Goal: Check status: Verify the current state of an ongoing process or item

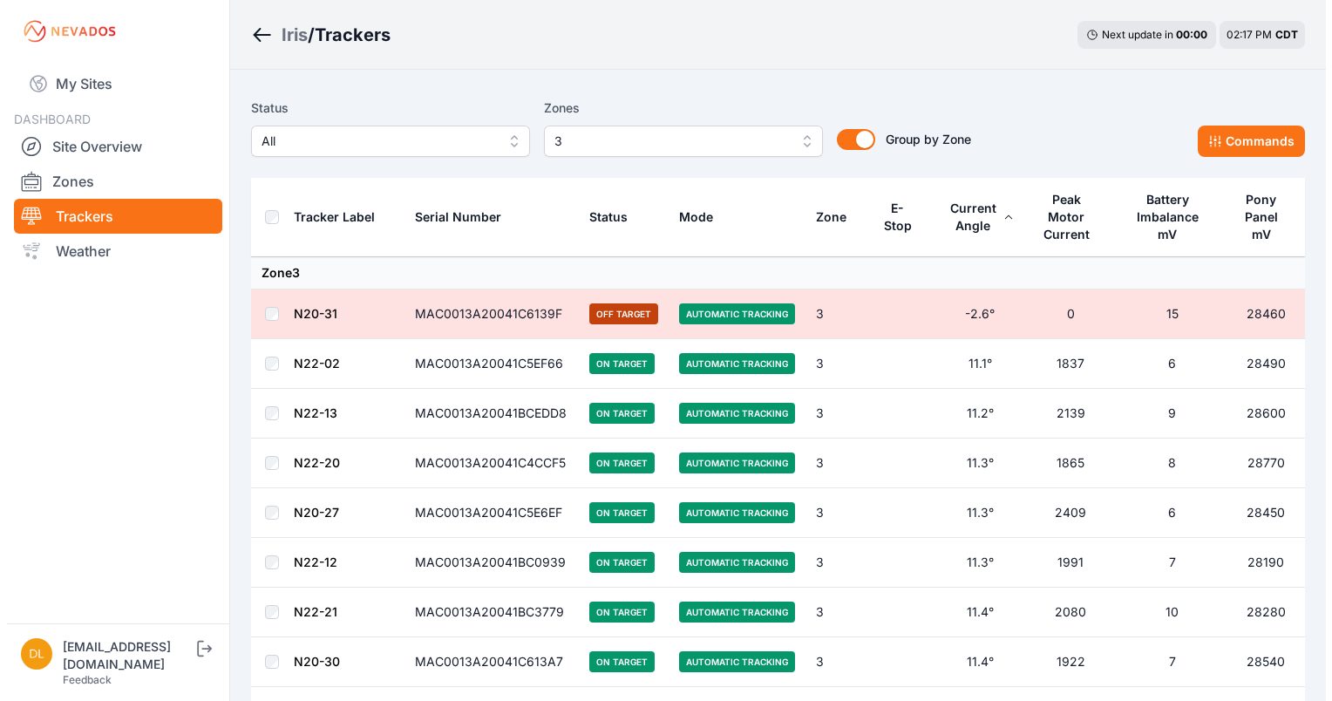
scroll to position [4864, 0]
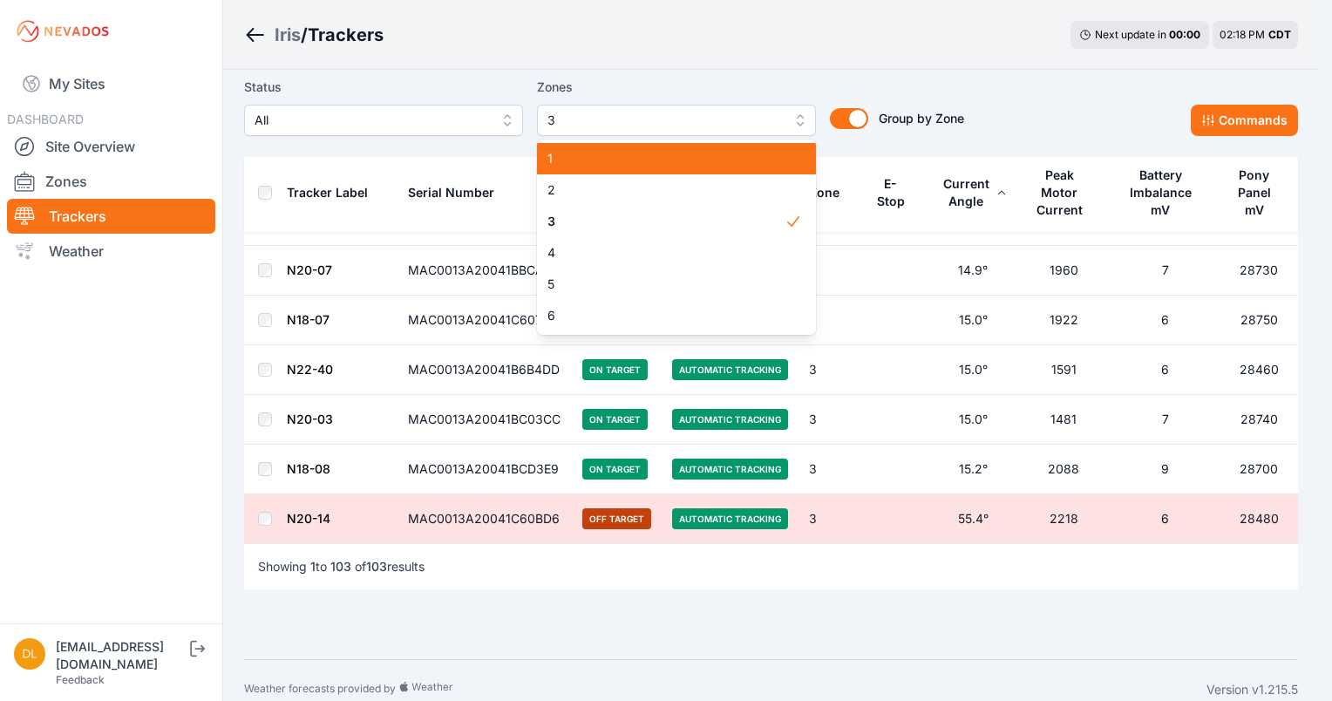
click at [792, 71] on div "Status All Zones 3 1 2 3 4 5 6 Group by Zone Group by Zone Commands" at bounding box center [771, 113] width 1054 height 87
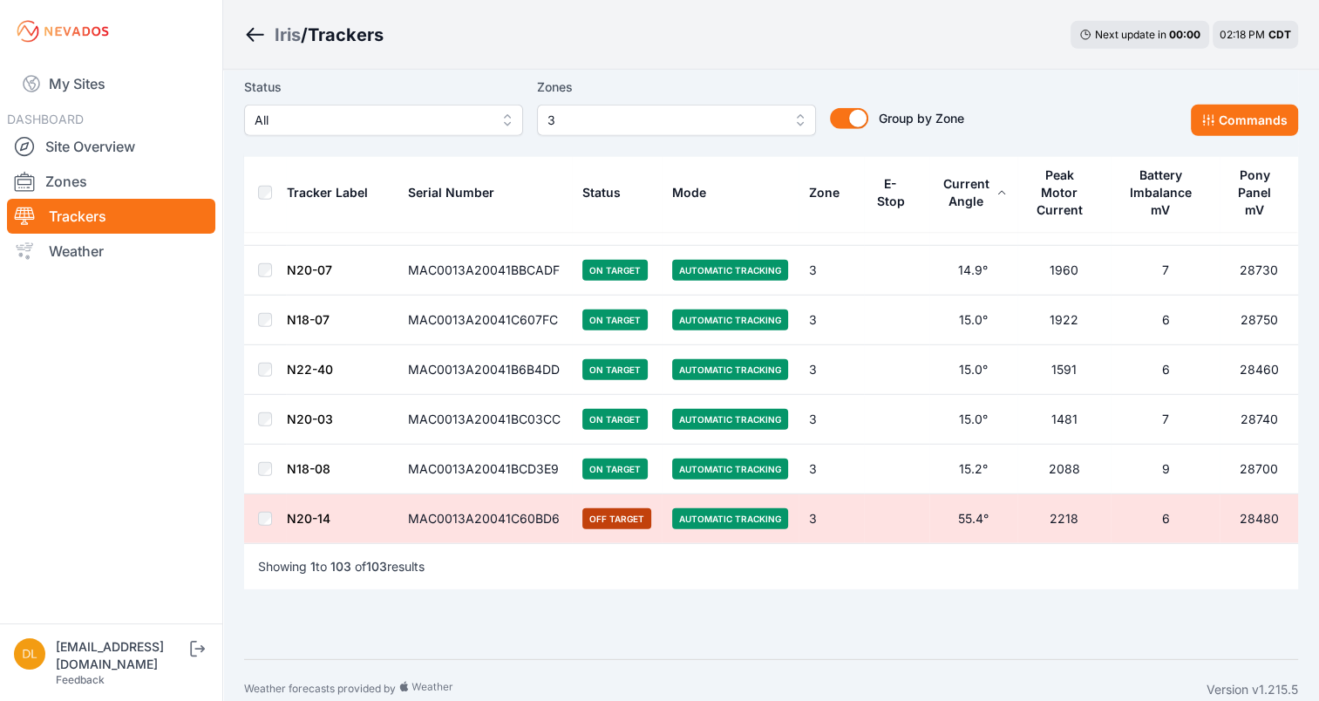
click at [752, 118] on span "3" at bounding box center [665, 120] width 234 height 21
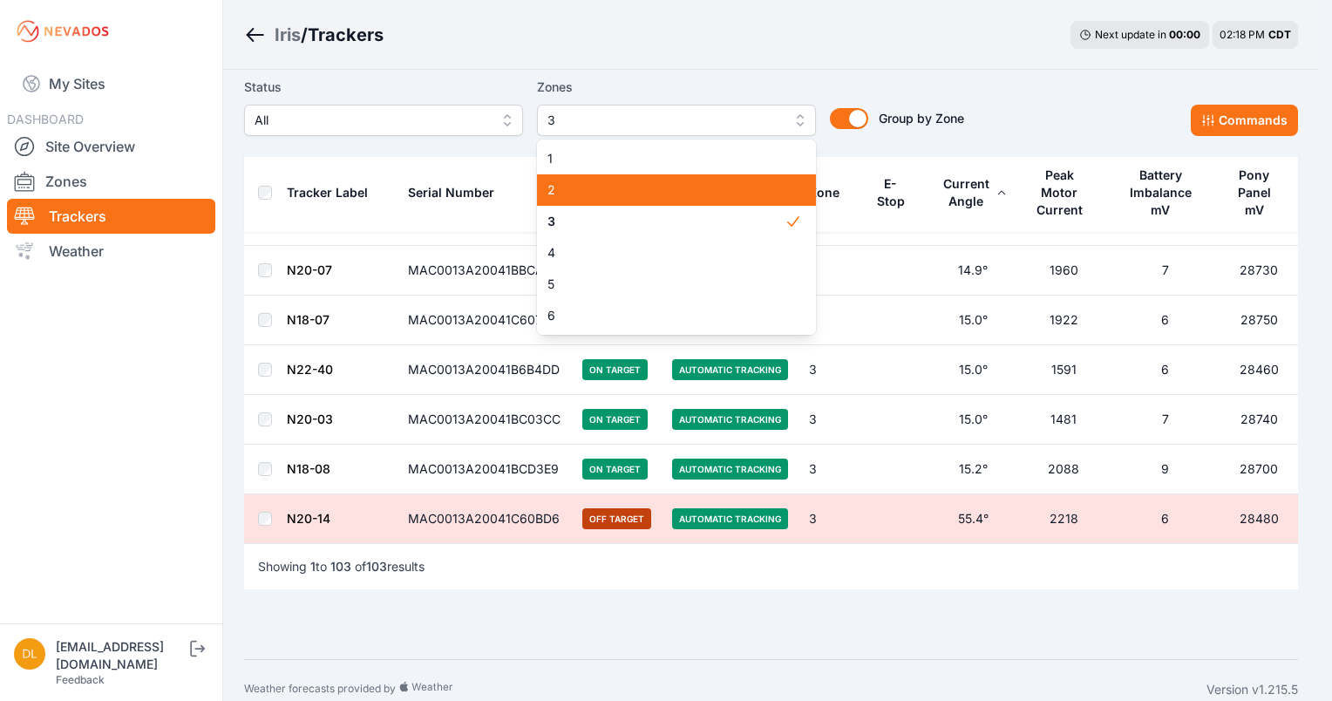
click at [720, 196] on span "2" at bounding box center [666, 189] width 237 height 17
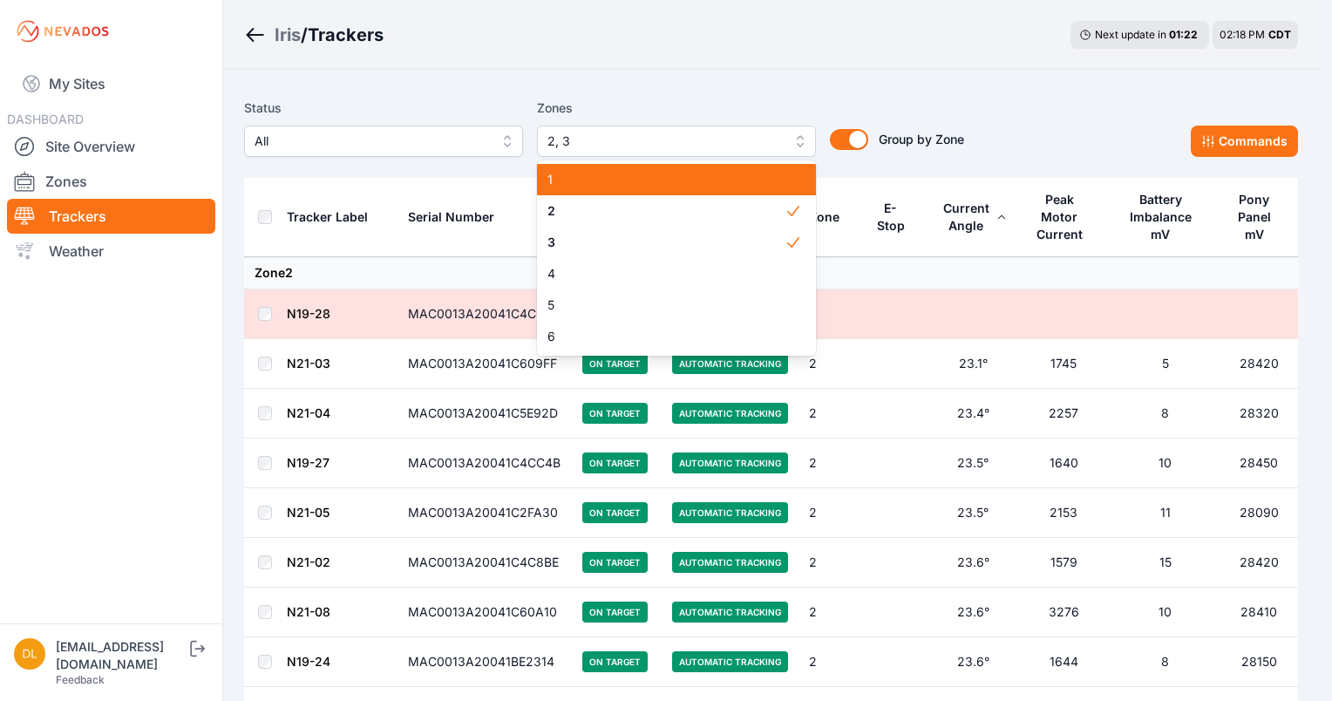
click at [756, 180] on span "1" at bounding box center [666, 179] width 237 height 17
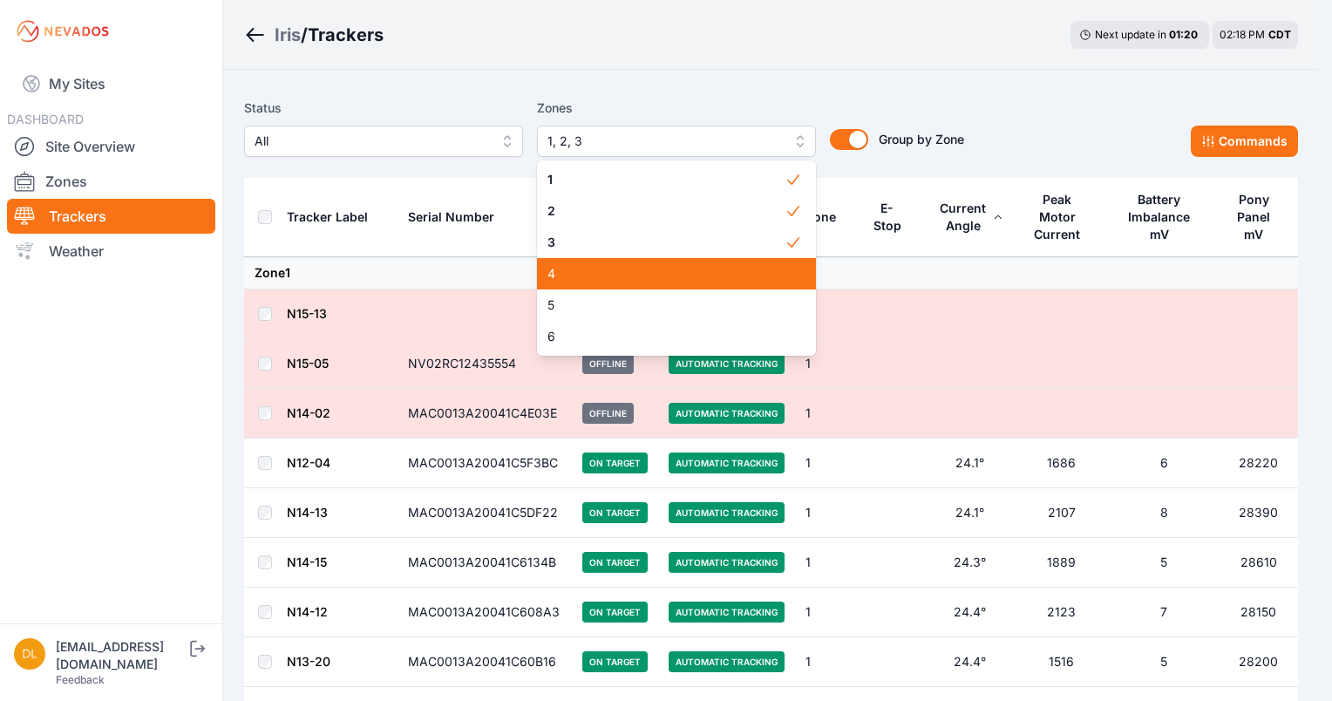
click at [724, 270] on span "4" at bounding box center [666, 273] width 237 height 17
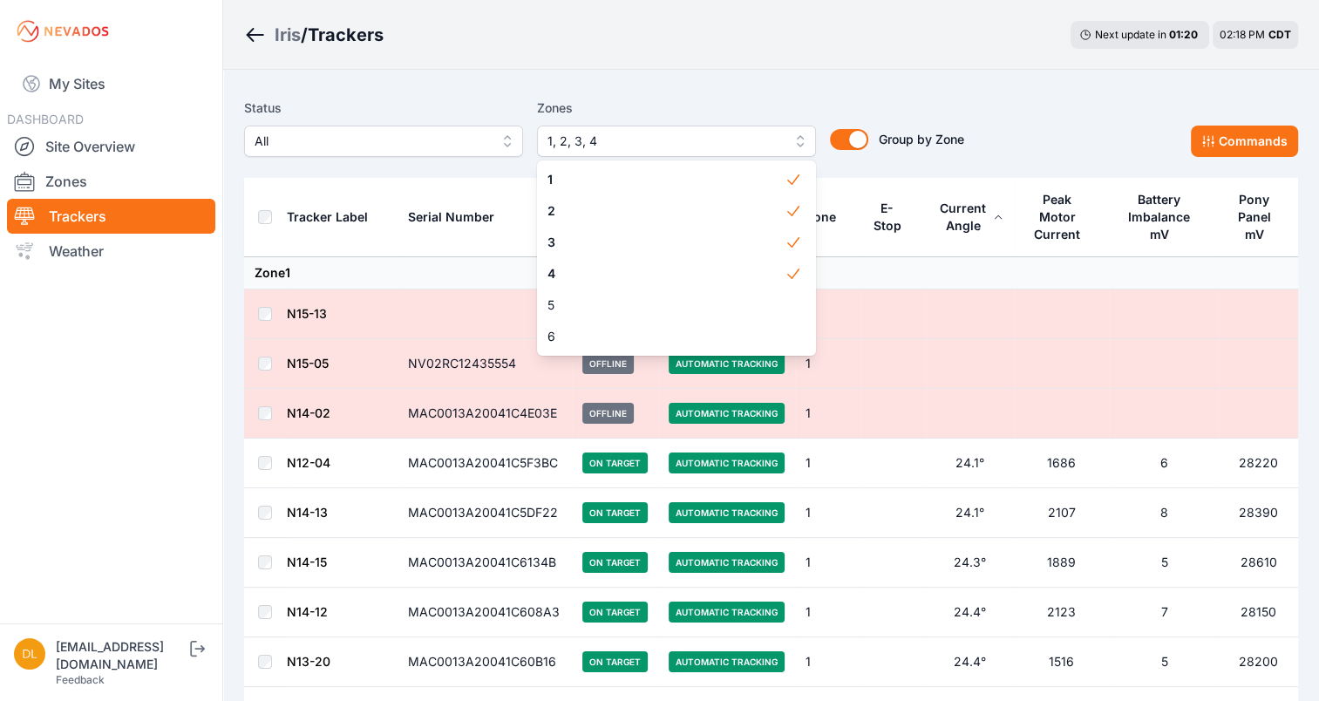
click at [782, 35] on div "Iris / Trackers Next update in 01 : 20 02:18 PM CDT" at bounding box center [771, 35] width 1096 height 70
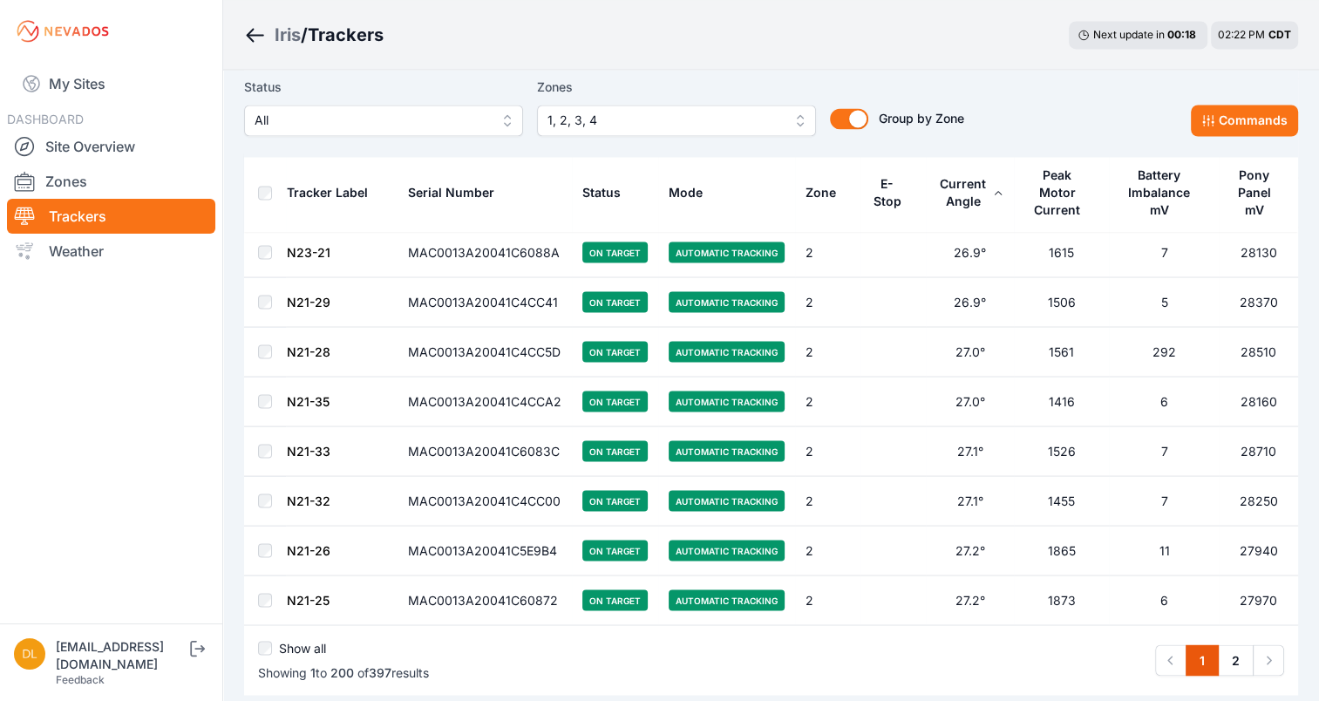
scroll to position [9724, 0]
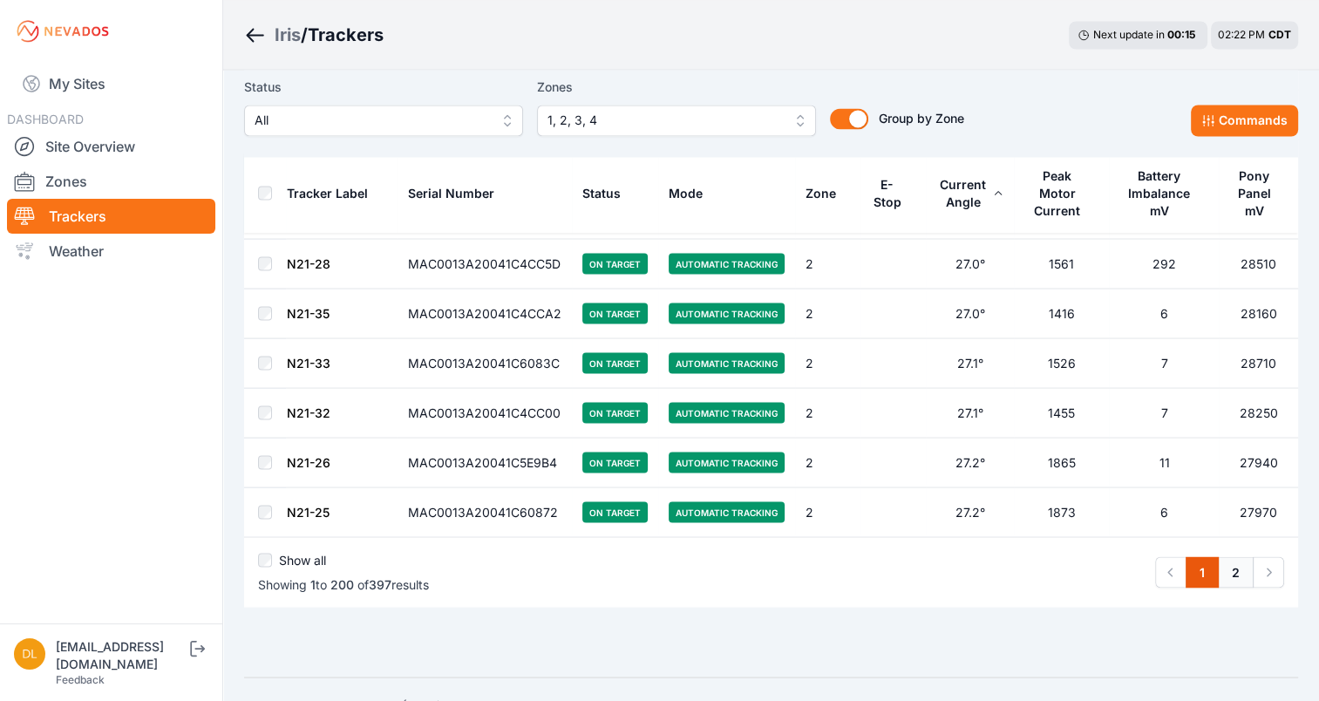
click at [1226, 556] on link "2" at bounding box center [1236, 571] width 36 height 31
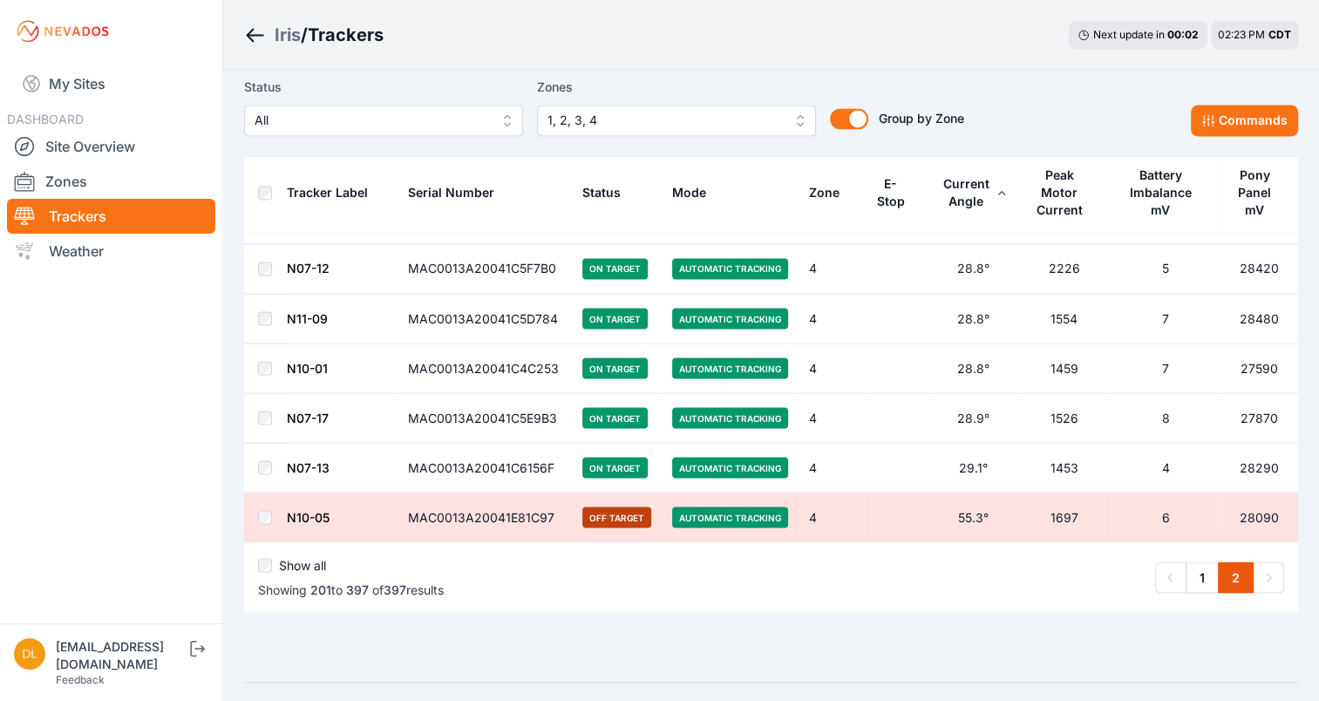
scroll to position [9608, 0]
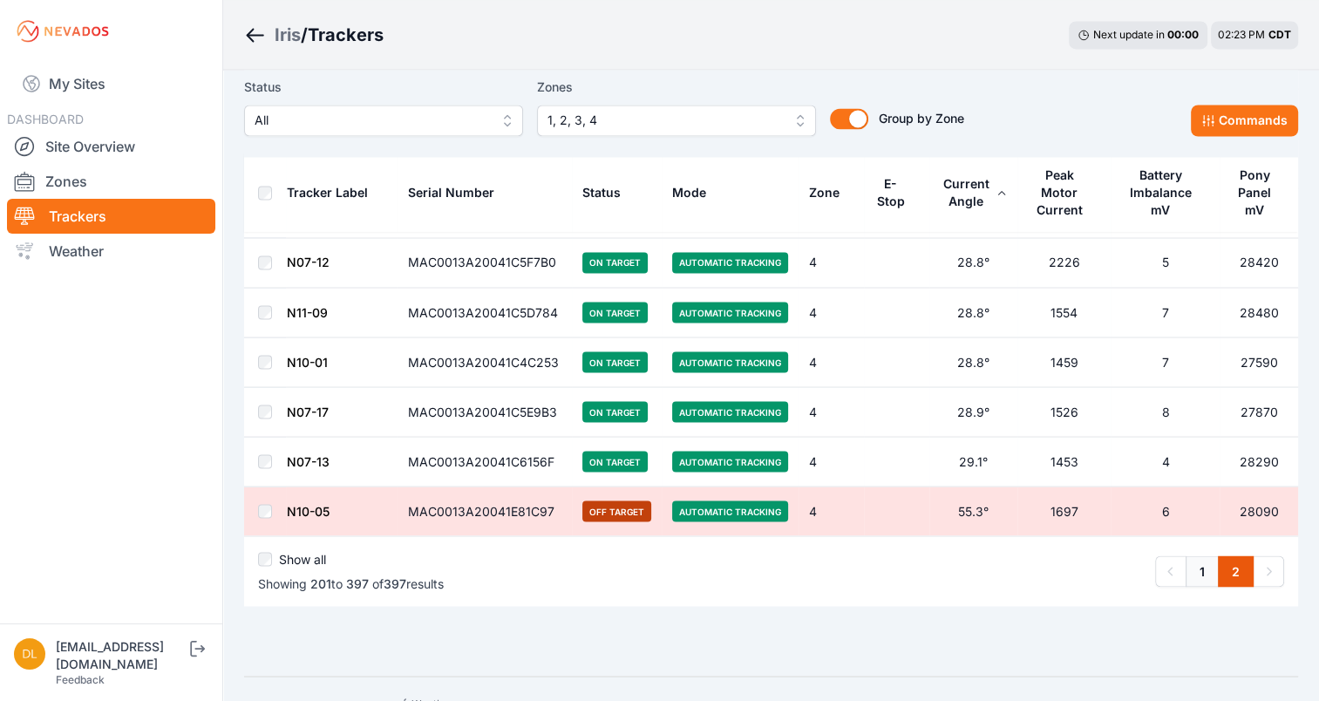
click at [1200, 555] on link "1" at bounding box center [1202, 570] width 33 height 31
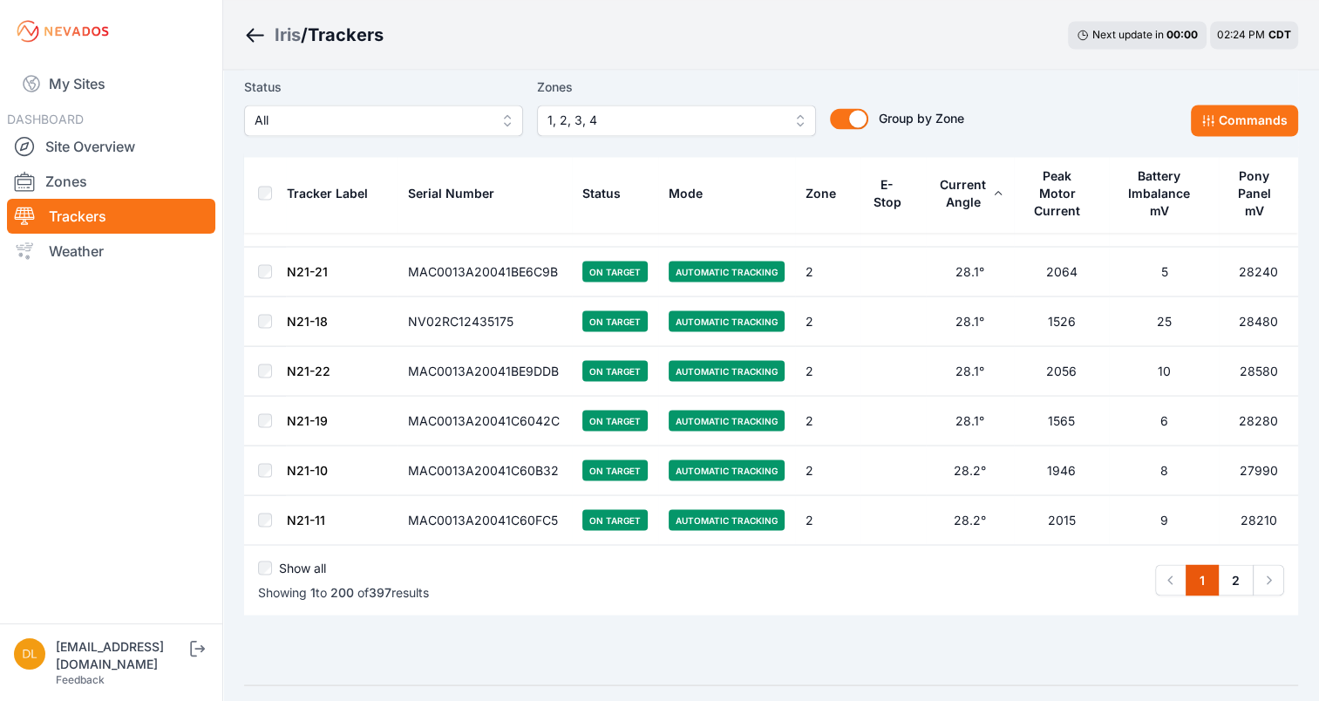
scroll to position [9724, 0]
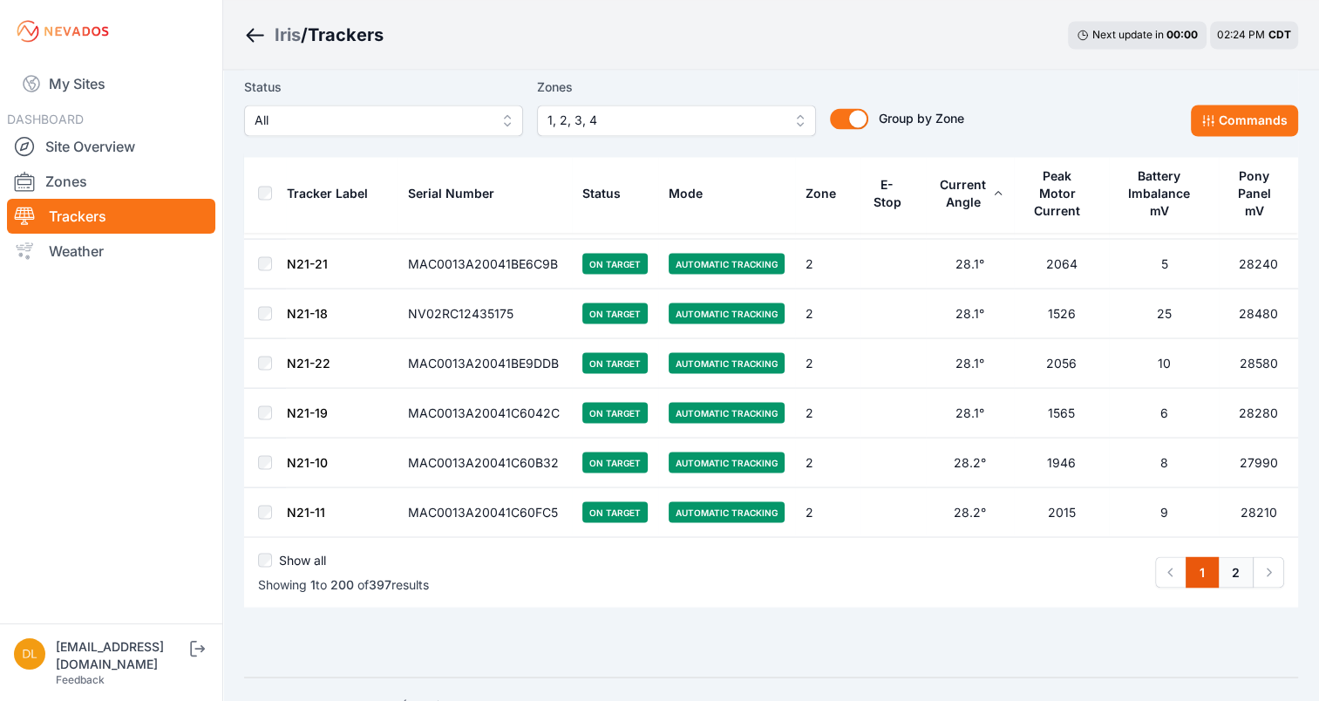
click at [1237, 556] on link "2" at bounding box center [1236, 571] width 36 height 31
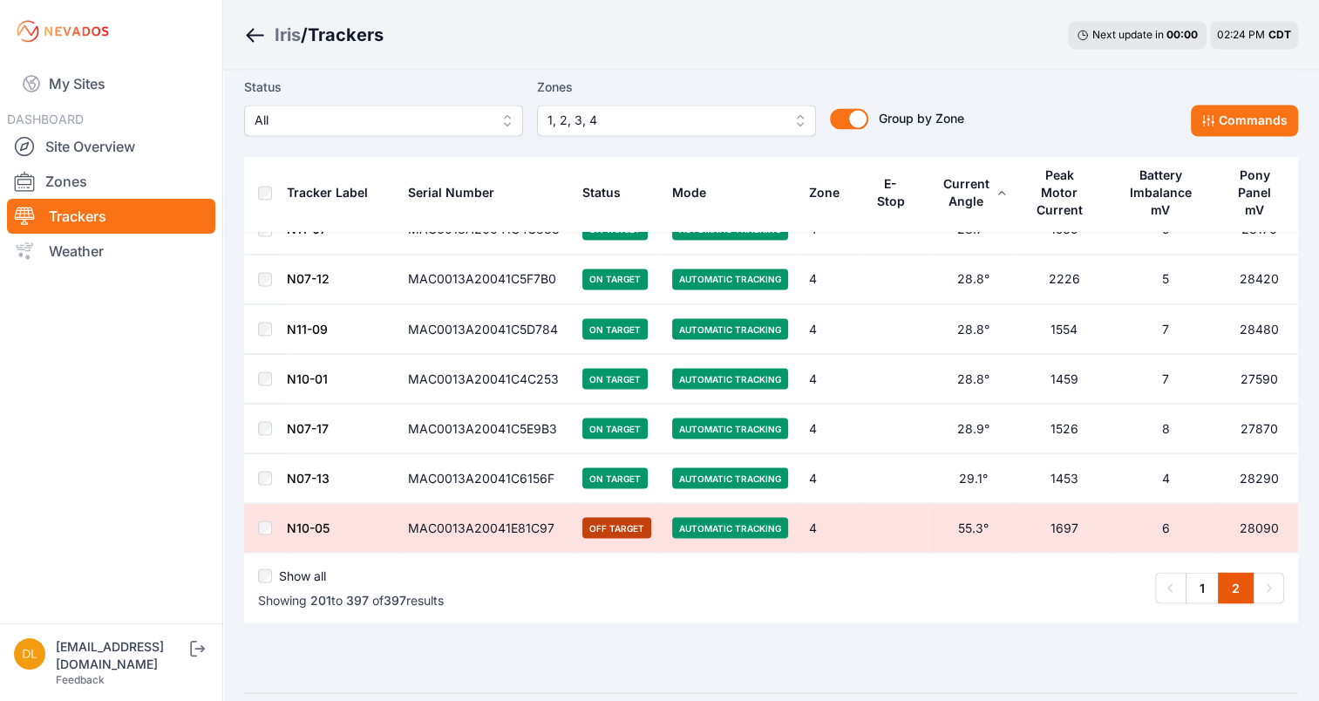
scroll to position [9608, 0]
